Goal: Check status: Check status

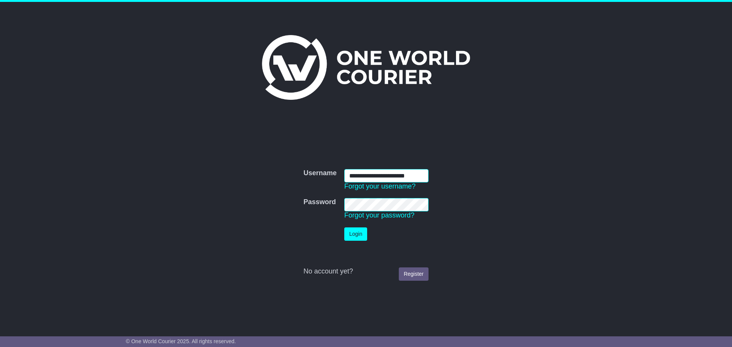
type input "**********"
click at [358, 236] on button "Login" at bounding box center [355, 234] width 23 height 13
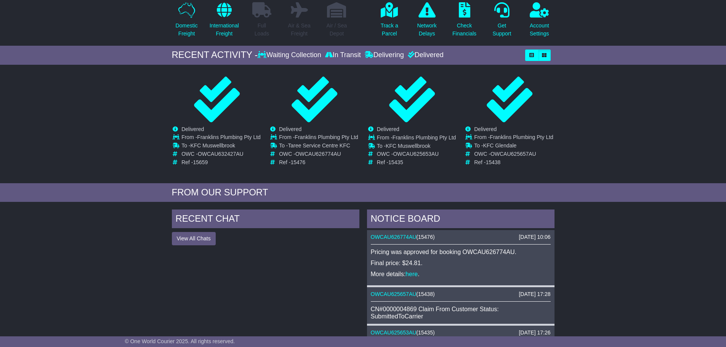
scroll to position [76, 0]
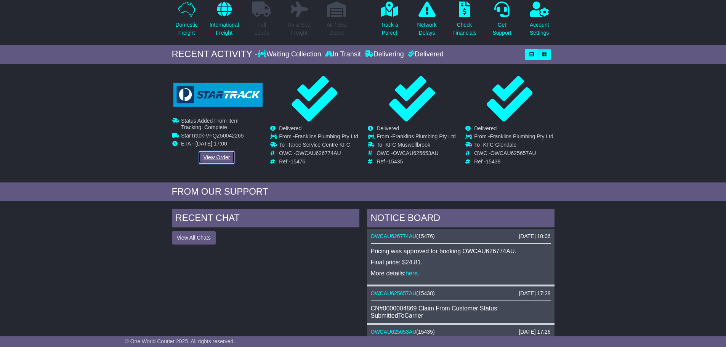
click at [213, 156] on link "View Order" at bounding box center [217, 157] width 37 height 13
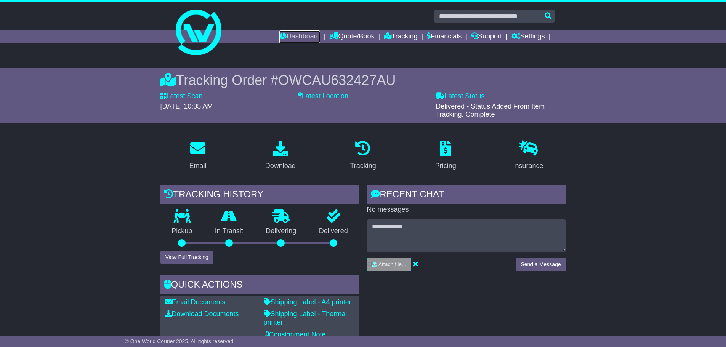
click at [297, 35] on link "Dashboard" at bounding box center [299, 36] width 41 height 13
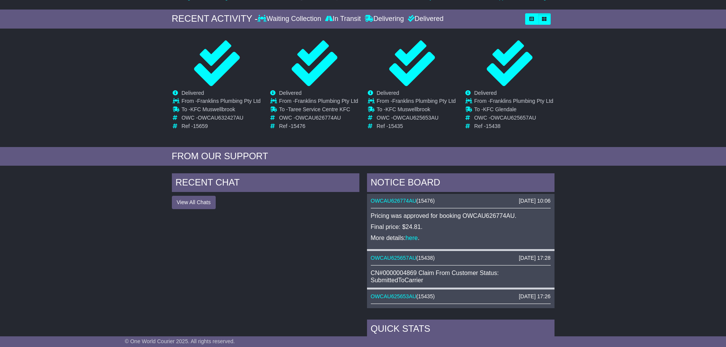
scroll to position [152, 0]
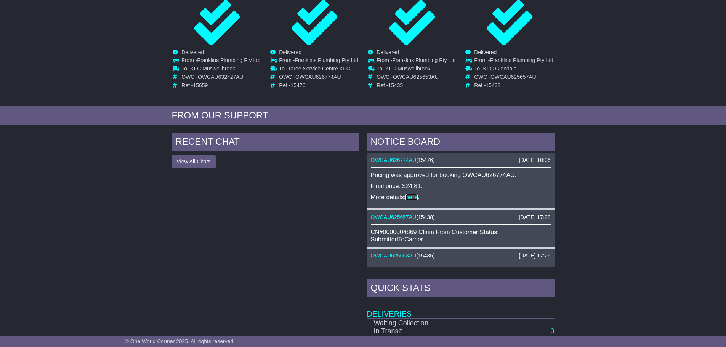
click at [411, 201] on link "here" at bounding box center [412, 197] width 12 height 6
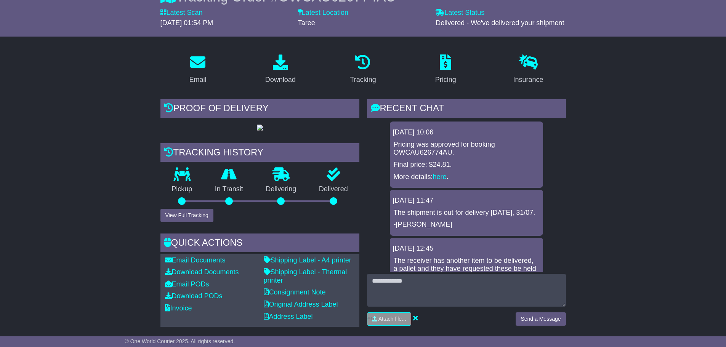
scroll to position [114, 0]
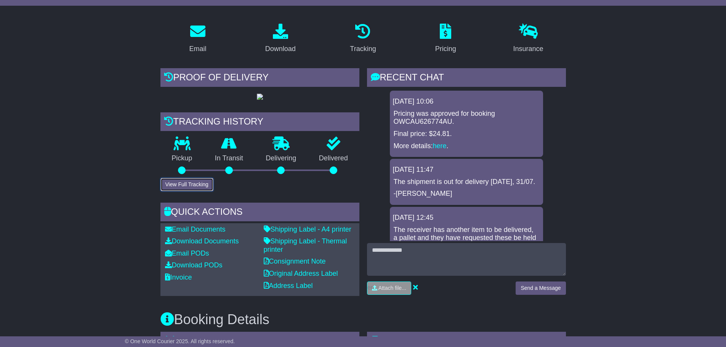
click at [195, 191] on button "View Full Tracking" at bounding box center [187, 184] width 53 height 13
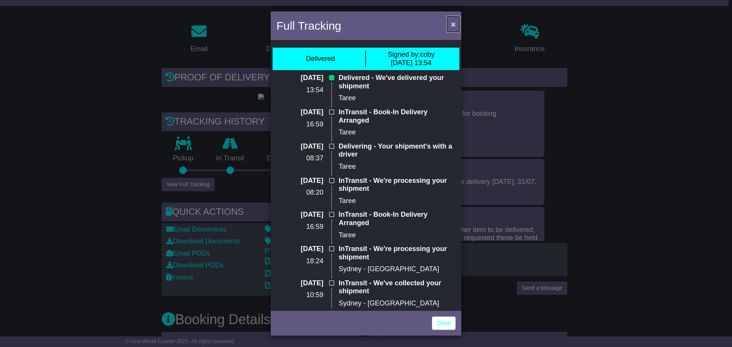
click at [453, 24] on span "×" at bounding box center [453, 24] width 5 height 9
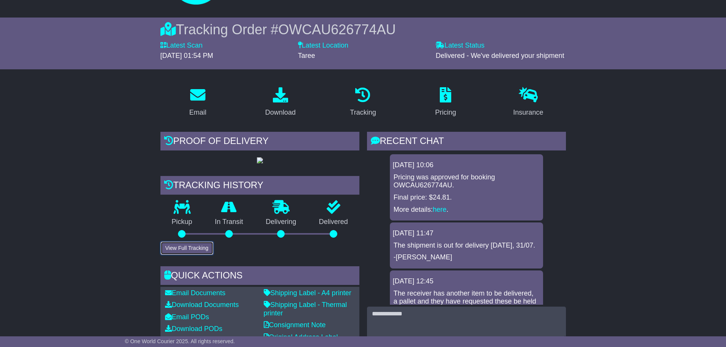
scroll to position [0, 0]
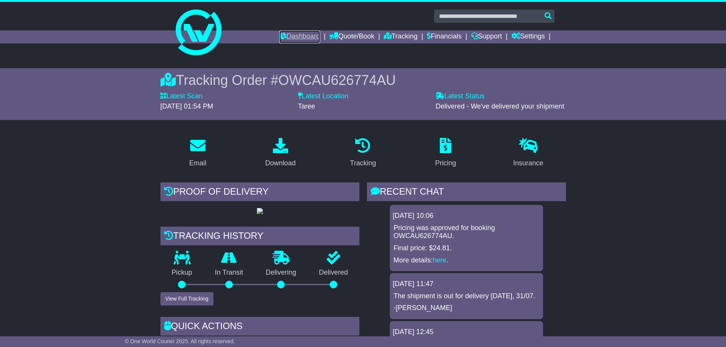
click at [294, 37] on link "Dashboard" at bounding box center [299, 36] width 41 height 13
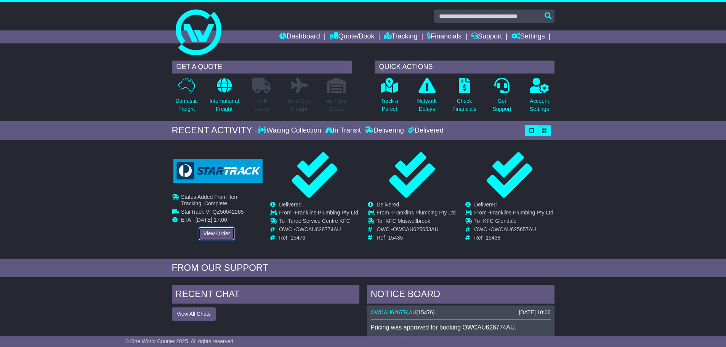
click at [204, 233] on link "View Order" at bounding box center [217, 233] width 37 height 13
